Goal: Transaction & Acquisition: Obtain resource

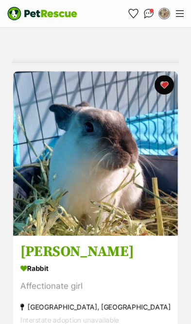
click at [133, 14] on icon "Favourites" at bounding box center [132, 13] width 9 height 9
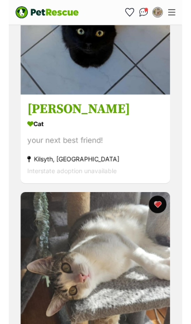
scroll to position [3479, 0]
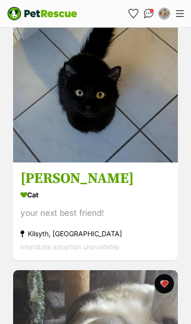
click at [138, 138] on img at bounding box center [95, 80] width 164 height 164
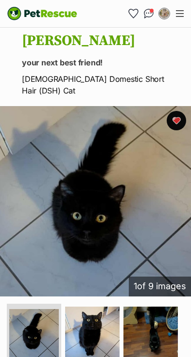
scroll to position [139, 0]
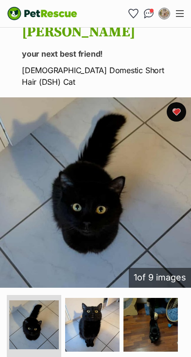
click at [117, 211] on img at bounding box center [95, 192] width 191 height 191
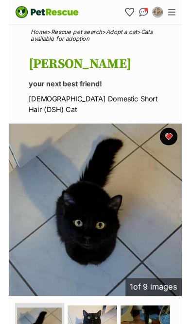
scroll to position [112, 0]
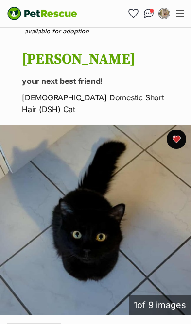
click at [117, 234] on img at bounding box center [95, 220] width 191 height 191
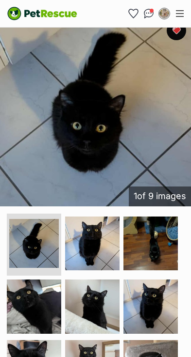
scroll to position [220, 0]
click at [36, 239] on img at bounding box center [33, 243] width 49 height 49
click at [102, 242] on img at bounding box center [92, 244] width 54 height 54
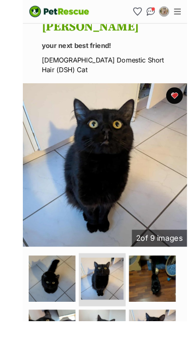
scroll to position [163, 0]
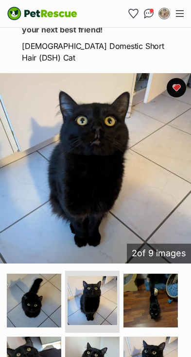
click at [163, 294] on img at bounding box center [150, 301] width 54 height 54
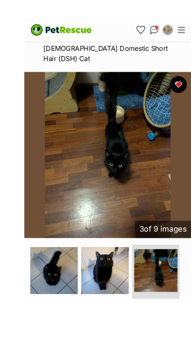
scroll to position [218, 0]
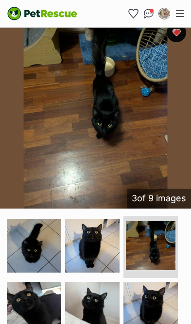
click at [44, 304] on img at bounding box center [34, 309] width 54 height 54
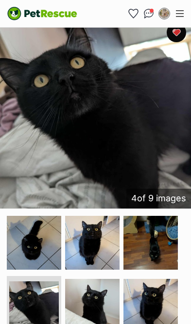
click at [100, 295] on img at bounding box center [92, 306] width 54 height 54
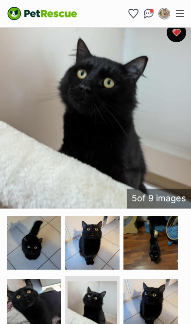
click at [157, 298] on img at bounding box center [150, 306] width 54 height 54
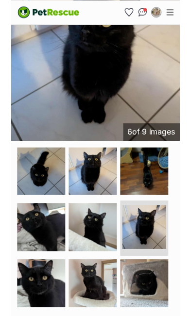
scroll to position [270, 0]
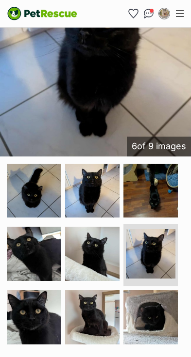
click at [35, 304] on img at bounding box center [34, 317] width 54 height 54
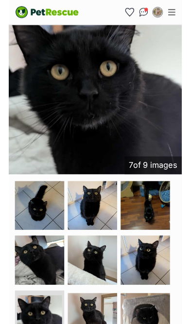
scroll to position [252, 0]
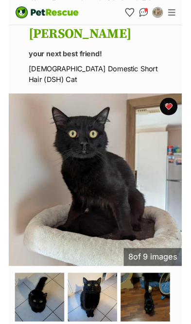
scroll to position [145, 0]
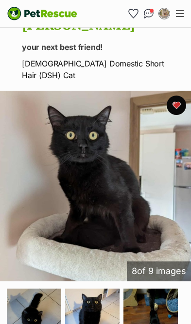
click at [32, 307] on img at bounding box center [34, 315] width 54 height 54
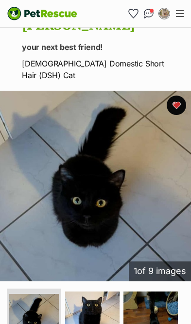
click at [91, 307] on img at bounding box center [92, 318] width 54 height 54
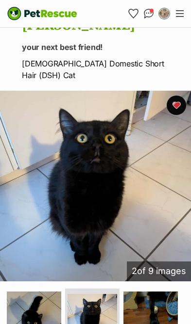
click at [150, 314] on img at bounding box center [150, 318] width 54 height 54
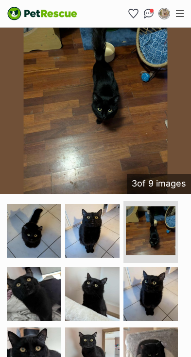
scroll to position [239, 0]
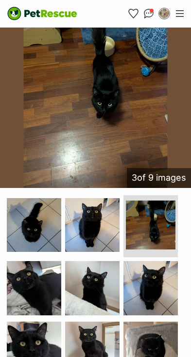
click at [32, 280] on img at bounding box center [34, 288] width 54 height 54
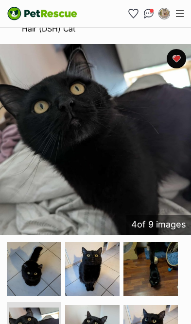
scroll to position [192, 0]
click at [39, 261] on img at bounding box center [34, 269] width 54 height 54
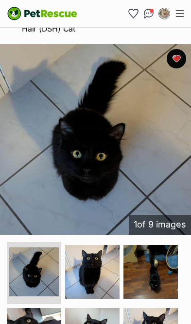
click at [92, 262] on img at bounding box center [92, 272] width 54 height 54
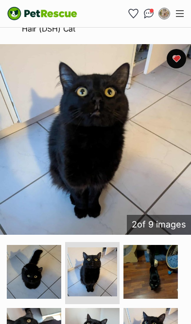
click at [139, 250] on img at bounding box center [150, 272] width 54 height 54
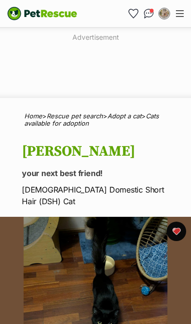
scroll to position [0, 0]
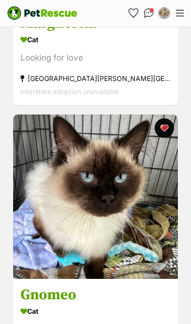
scroll to position [3092, 0]
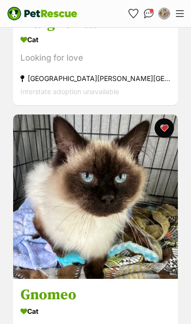
click at [119, 216] on img at bounding box center [95, 196] width 164 height 164
